Goal: Navigation & Orientation: Find specific page/section

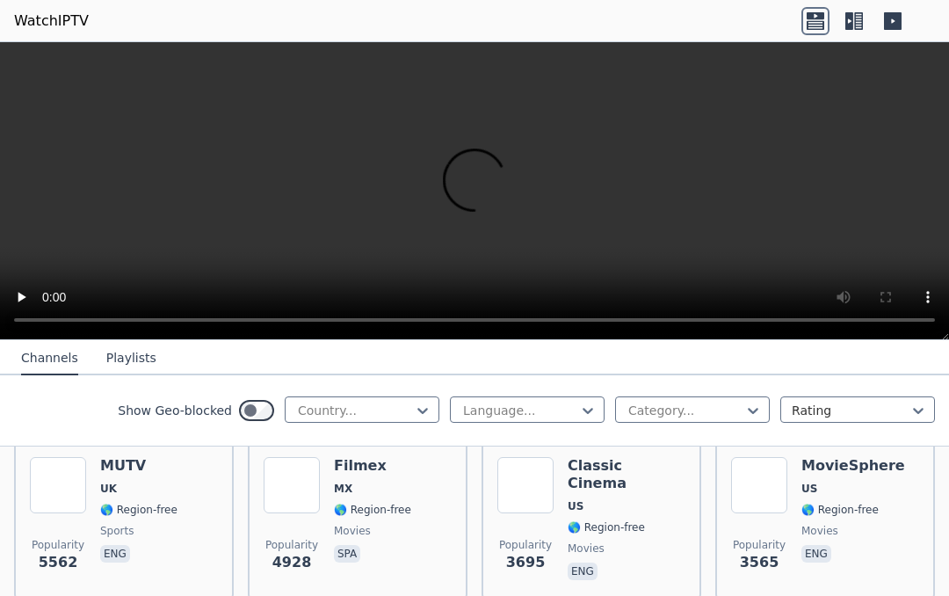
scroll to position [387, 0]
click at [612, 499] on div "Classic Cinema US 🌎 Region-free movies eng" at bounding box center [627, 521] width 118 height 127
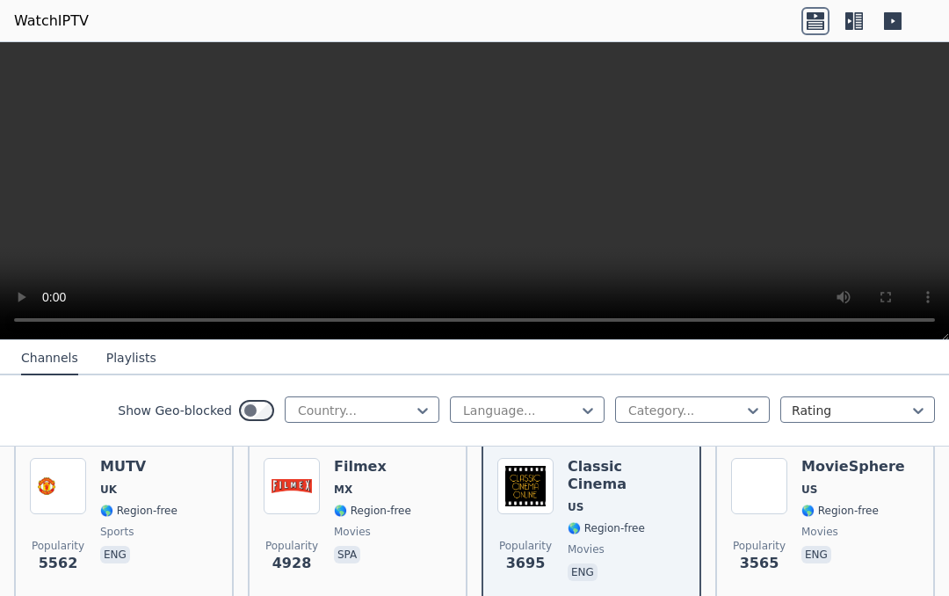
click at [622, 542] on span "movies" at bounding box center [627, 549] width 118 height 14
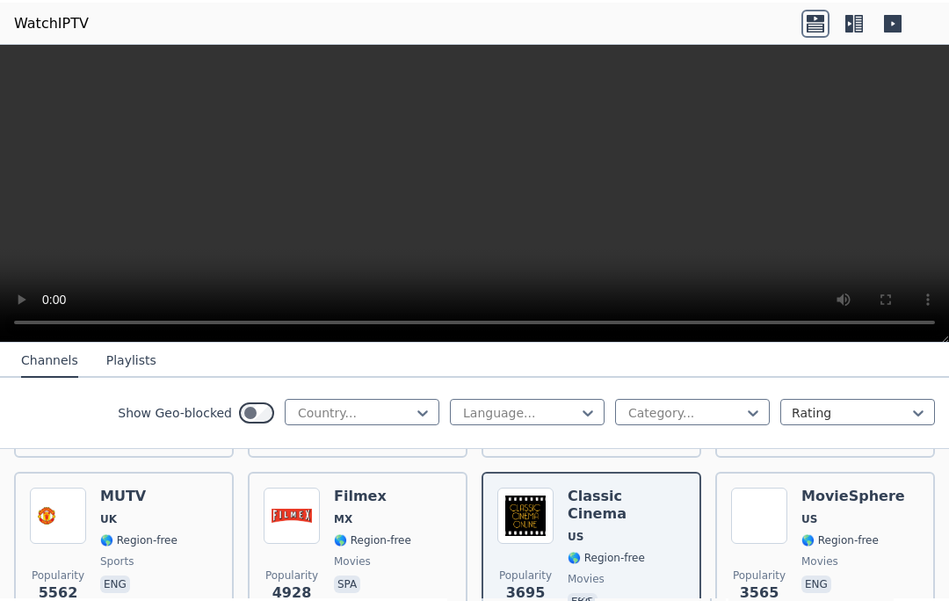
scroll to position [357, 0]
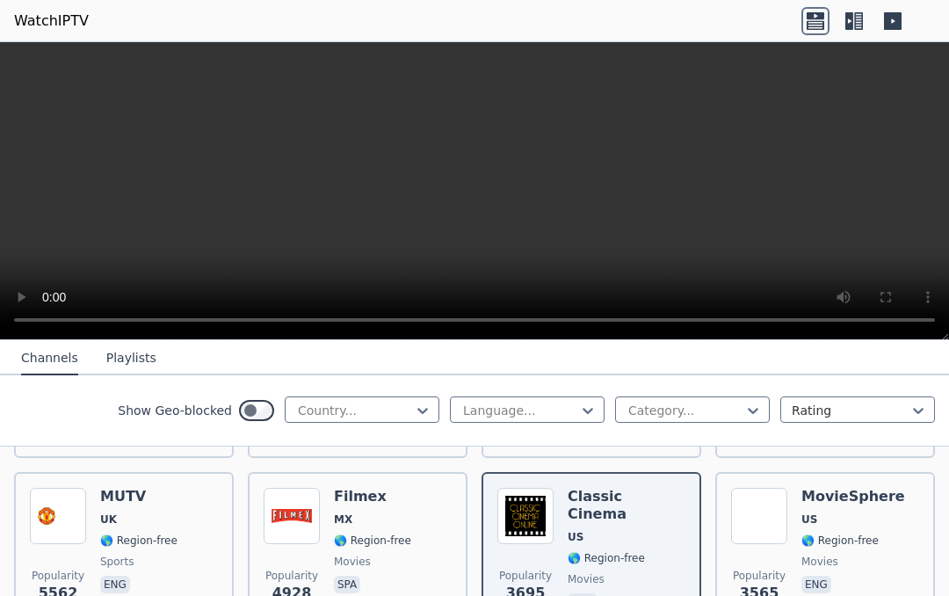
click at [443, 399] on div "Show Geo-blocked Country... Language... Category... Rating" at bounding box center [474, 410] width 949 height 71
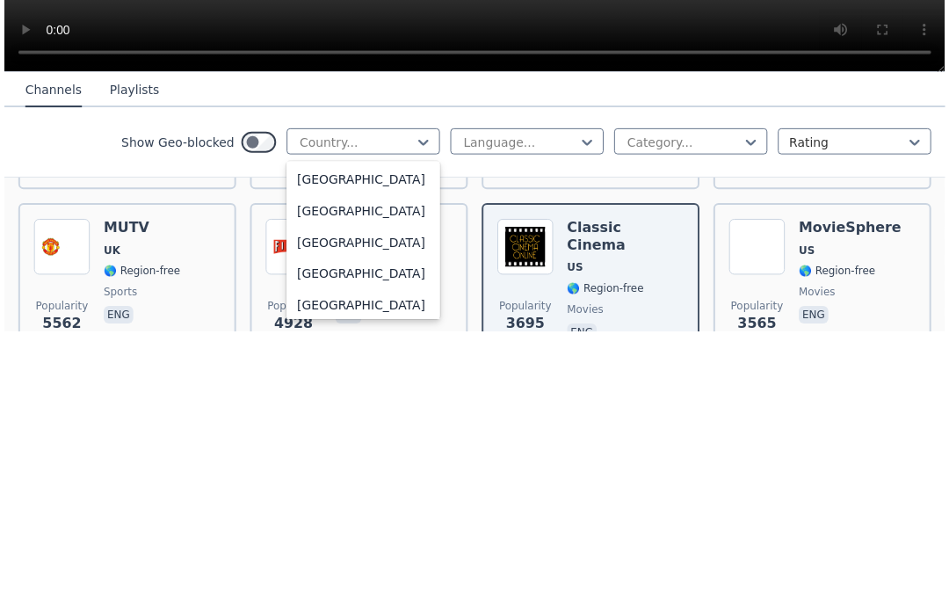
scroll to position [1964, 0]
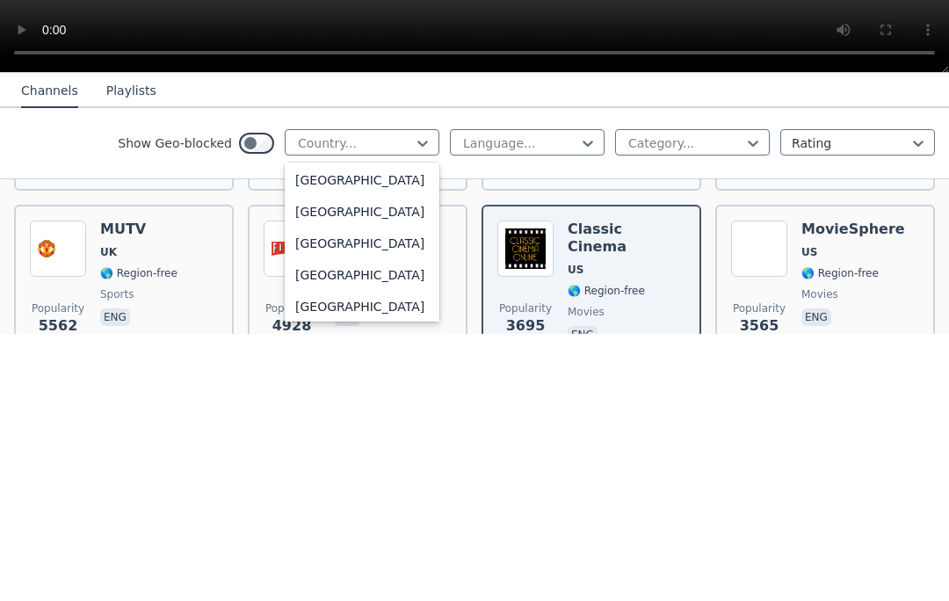
click at [426, 463] on div "[GEOGRAPHIC_DATA]" at bounding box center [362, 479] width 155 height 32
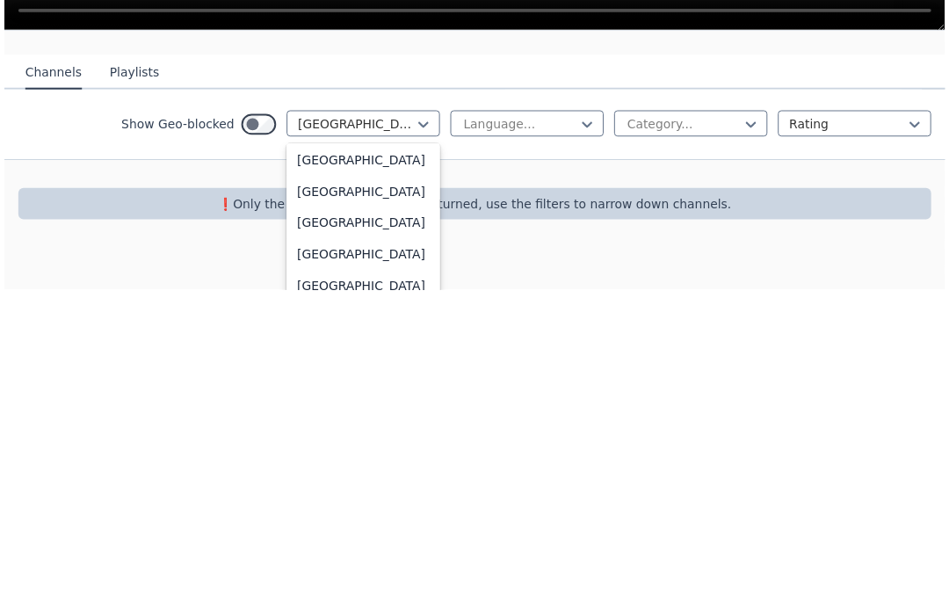
scroll to position [6163, 0]
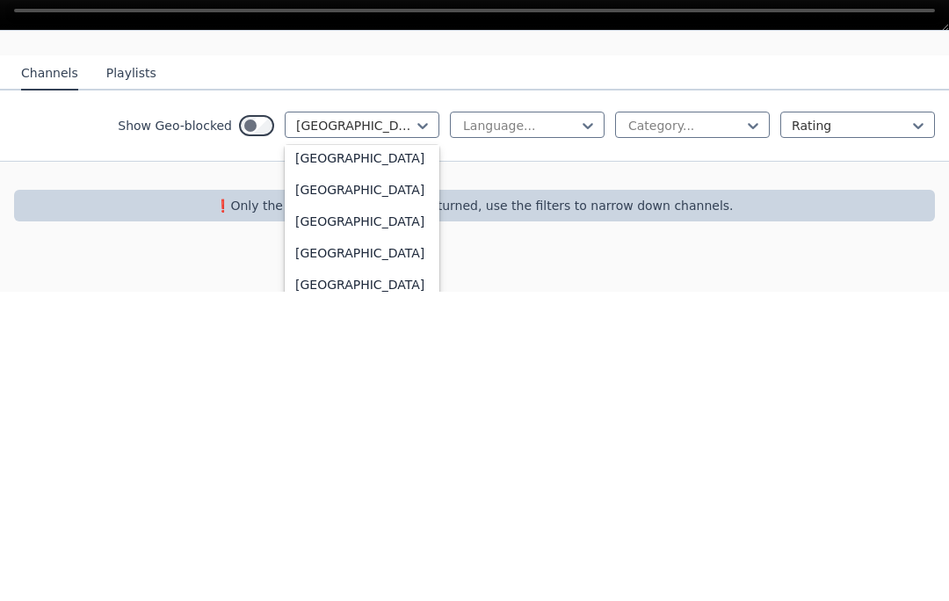
click at [389, 484] on div "[GEOGRAPHIC_DATA]" at bounding box center [362, 500] width 155 height 32
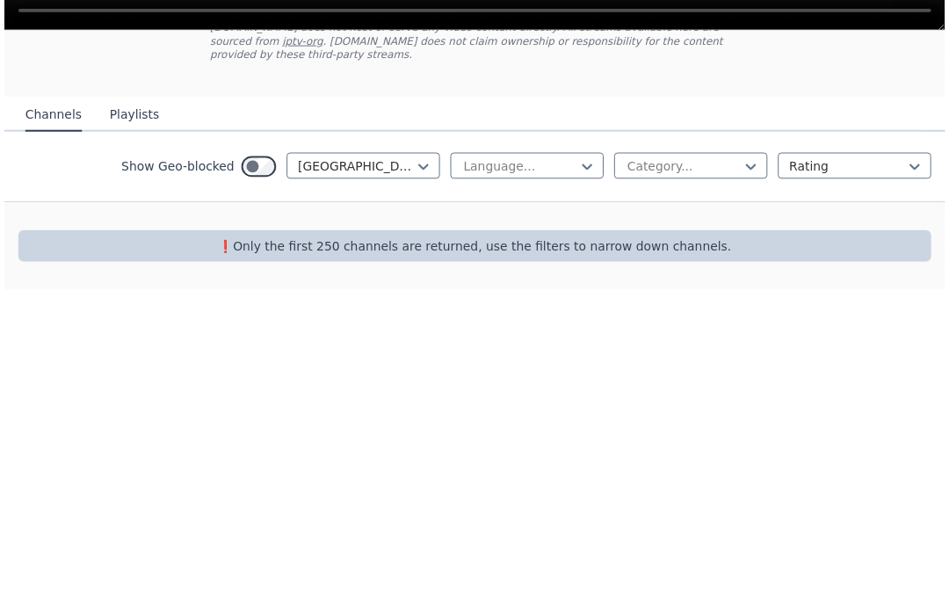
scroll to position [126, 0]
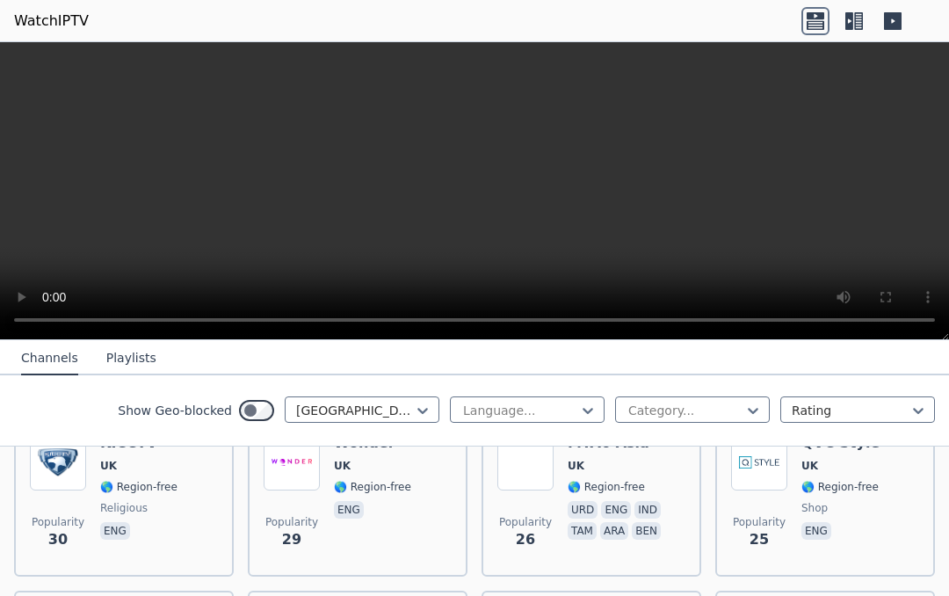
scroll to position [2498, 0]
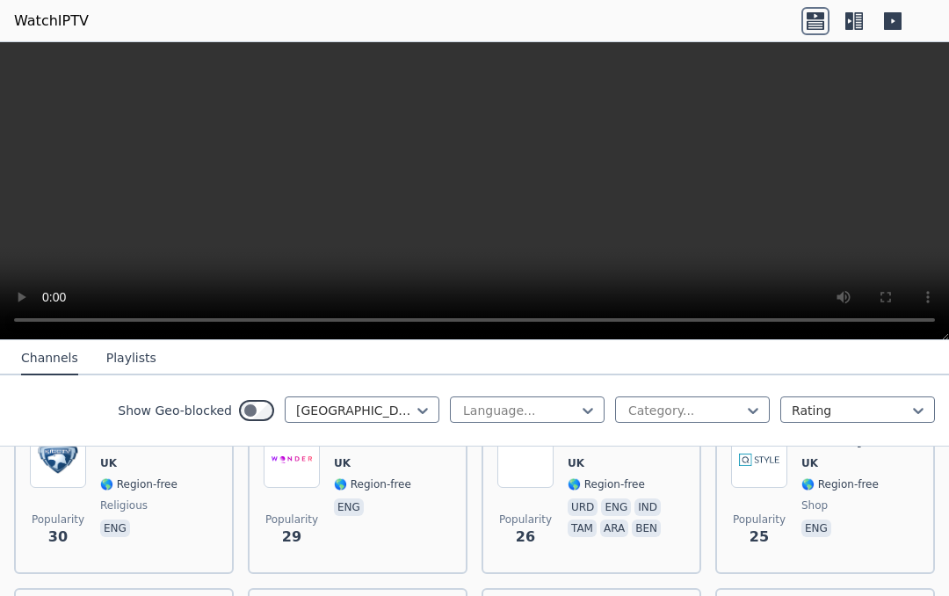
click at [875, 515] on div "QVC Style UK 🌎 Region-free shop eng" at bounding box center [841, 495] width 78 height 127
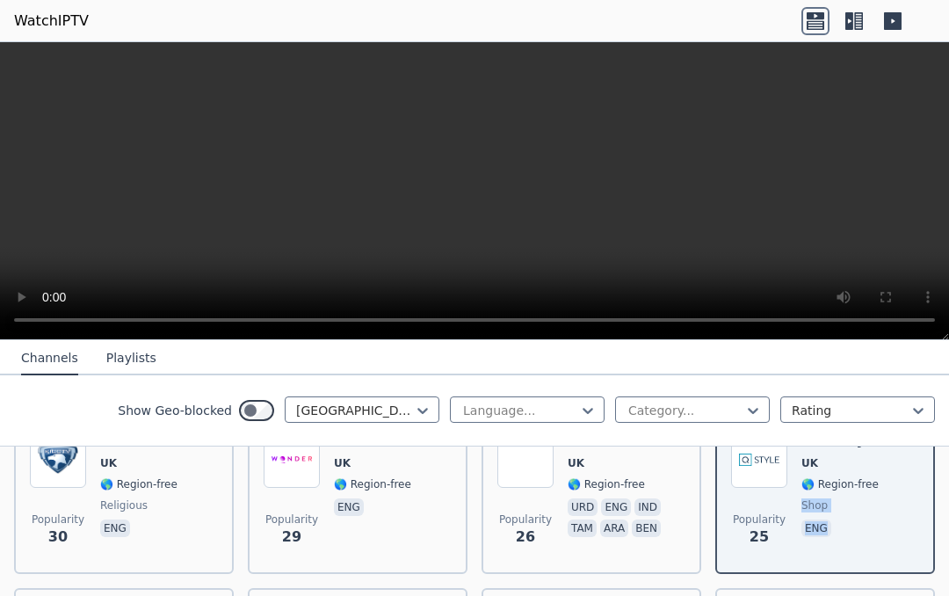
click at [869, 513] on div "QVC Style UK 🌎 Region-free shop eng" at bounding box center [841, 495] width 78 height 127
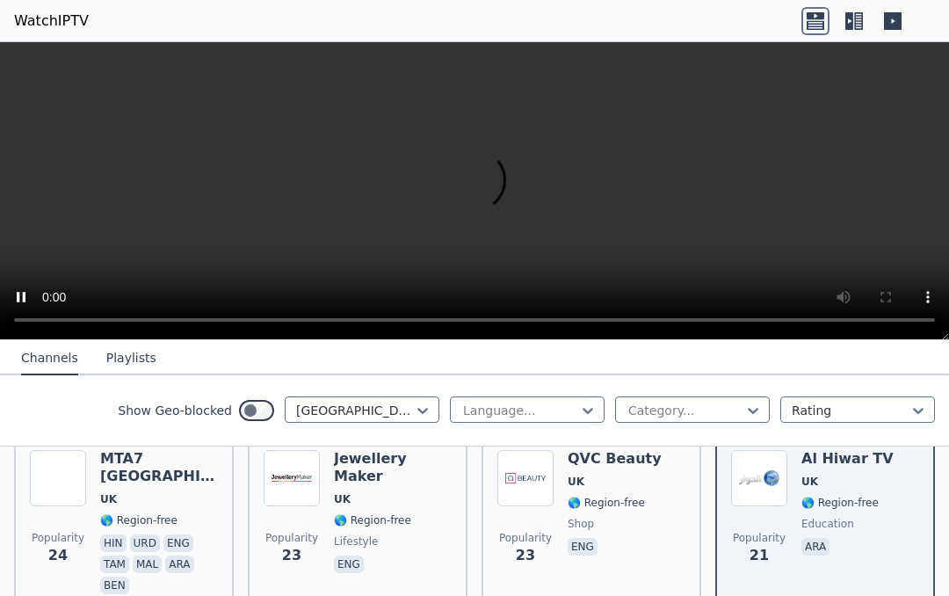
scroll to position [2652, 0]
click at [612, 522] on span "shop" at bounding box center [615, 524] width 94 height 14
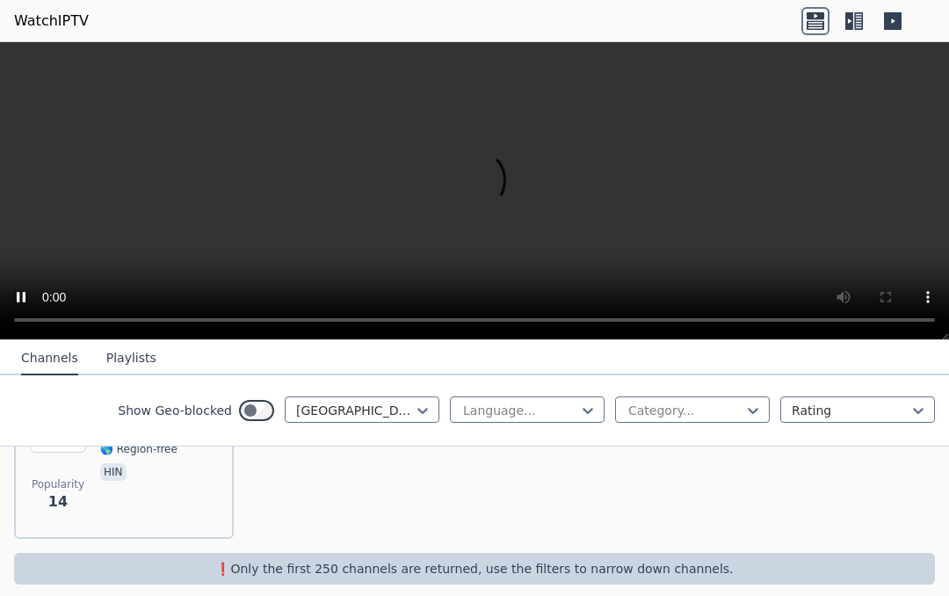
scroll to position [3415, 0]
